Goal: Information Seeking & Learning: Learn about a topic

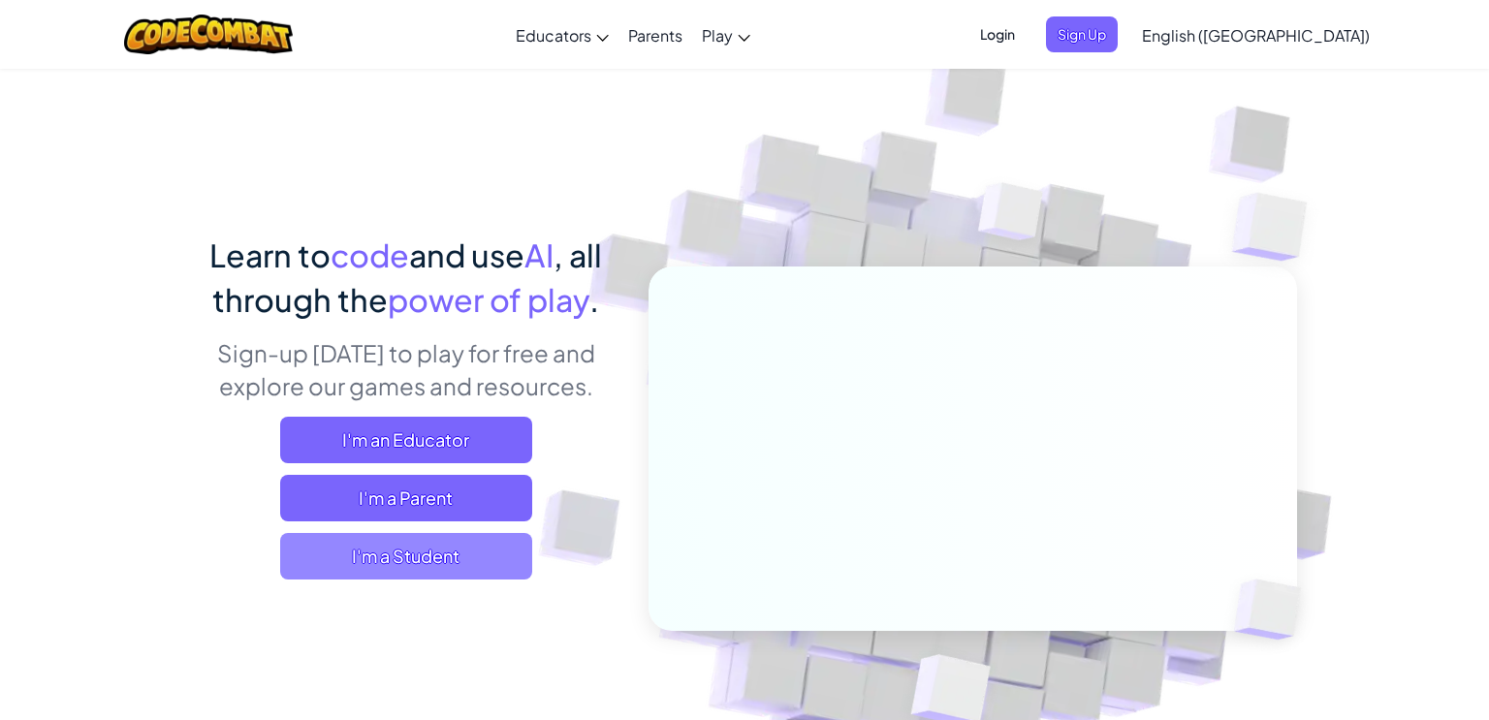
click at [448, 563] on span "I'm a Student" at bounding box center [406, 556] width 252 height 47
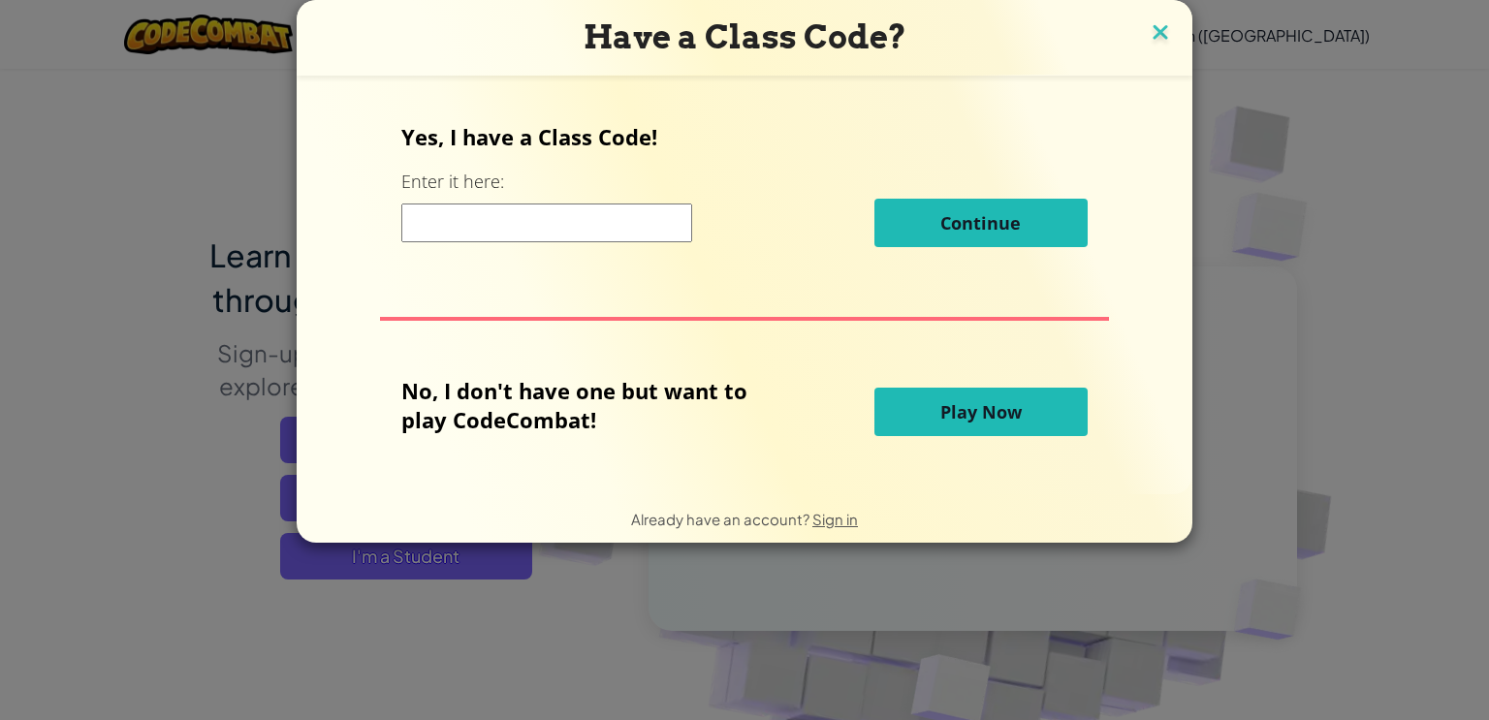
click at [1160, 25] on img at bounding box center [1159, 33] width 25 height 29
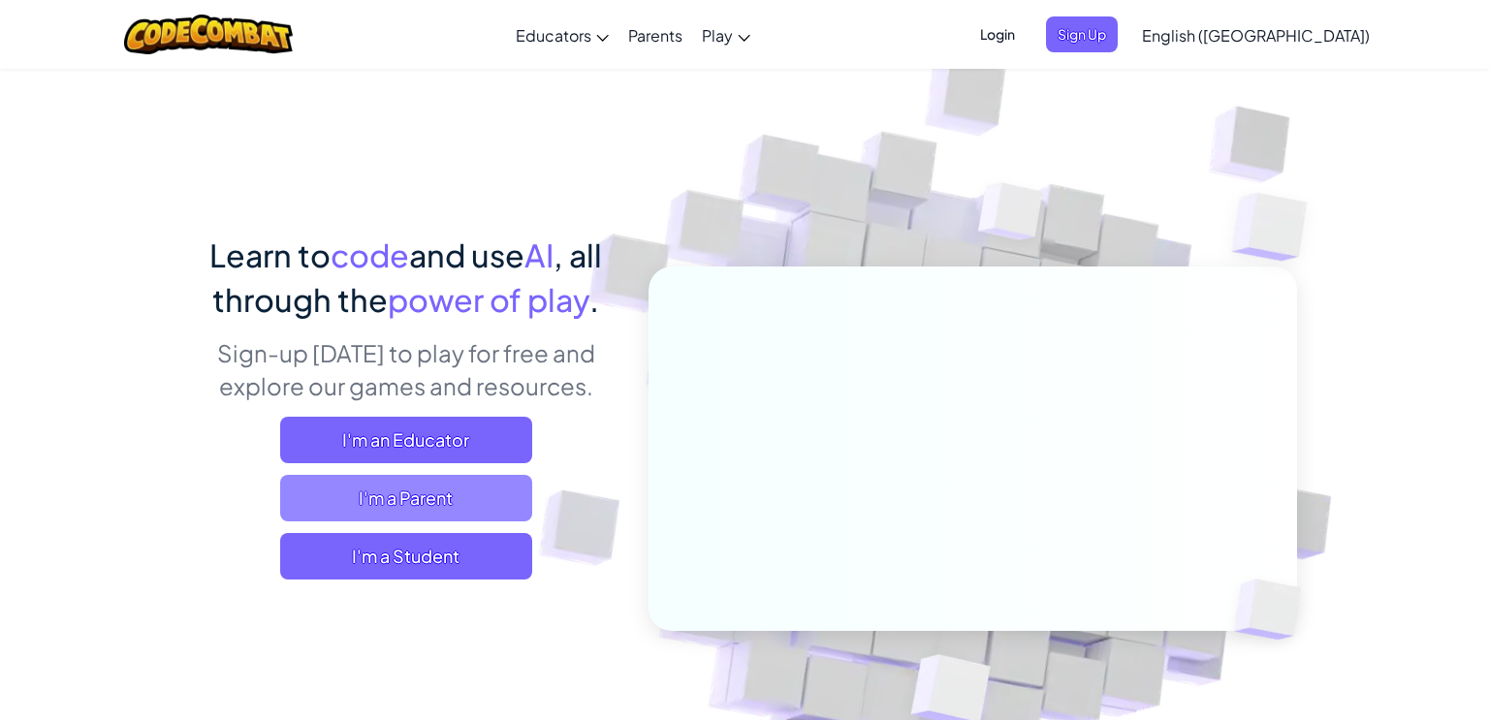
click at [381, 487] on span "I'm a Parent" at bounding box center [406, 498] width 252 height 47
